Goal: Information Seeking & Learning: Learn about a topic

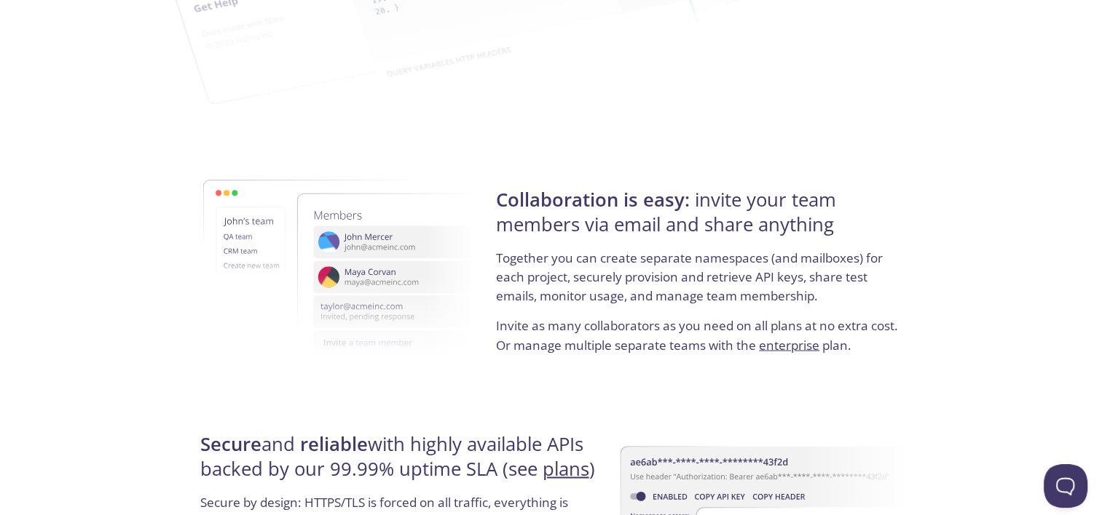
scroll to position [2814, 0]
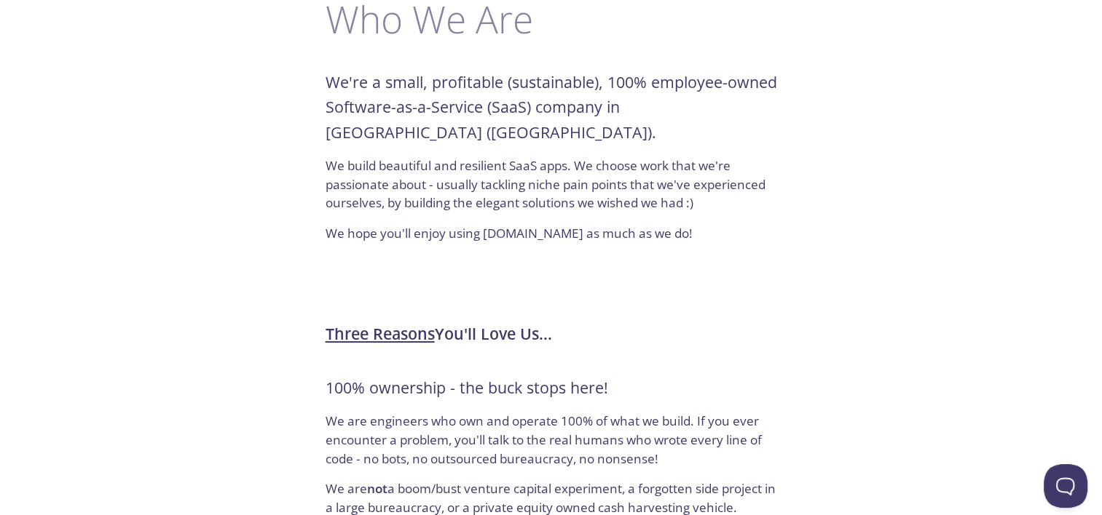
scroll to position [128, 0]
